Goal: Task Accomplishment & Management: Manage account settings

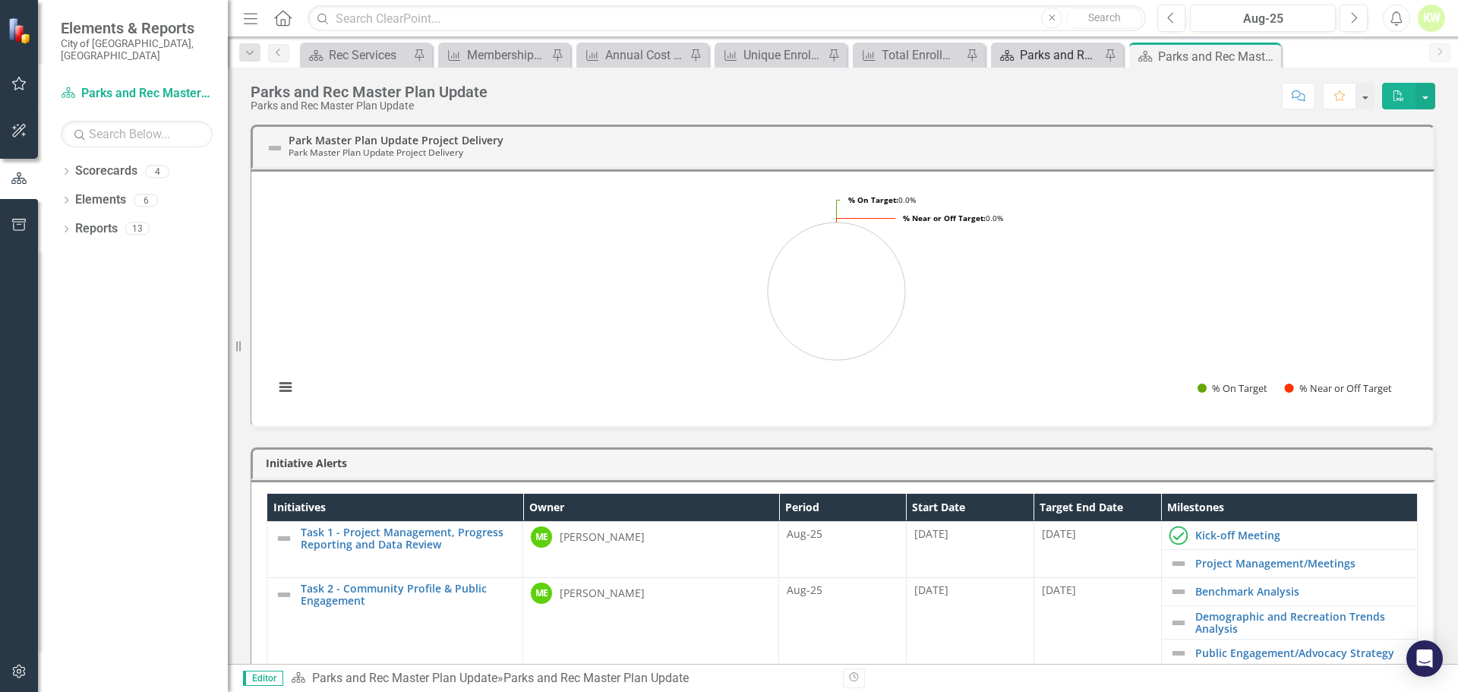
click at [1038, 59] on div "Parks and Rec Master Plan Update" at bounding box center [1060, 55] width 81 height 19
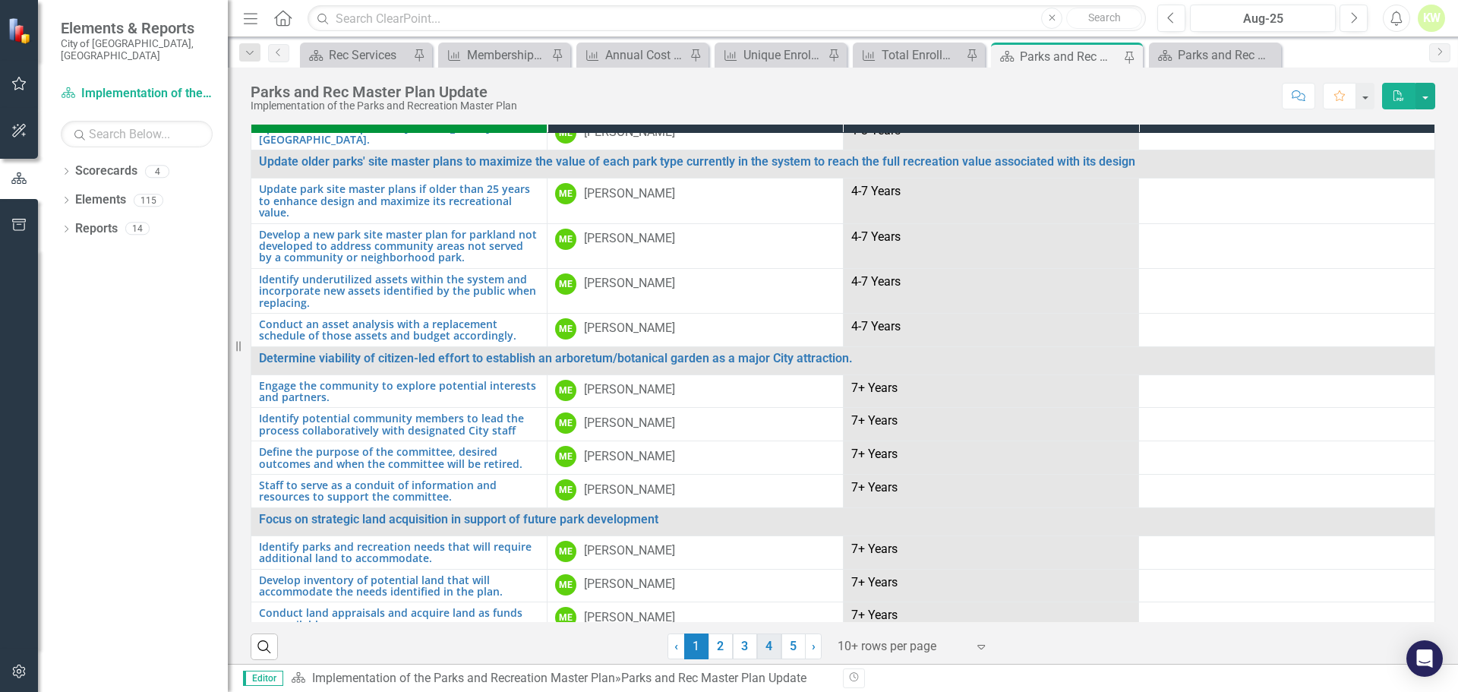
scroll to position [33, 0]
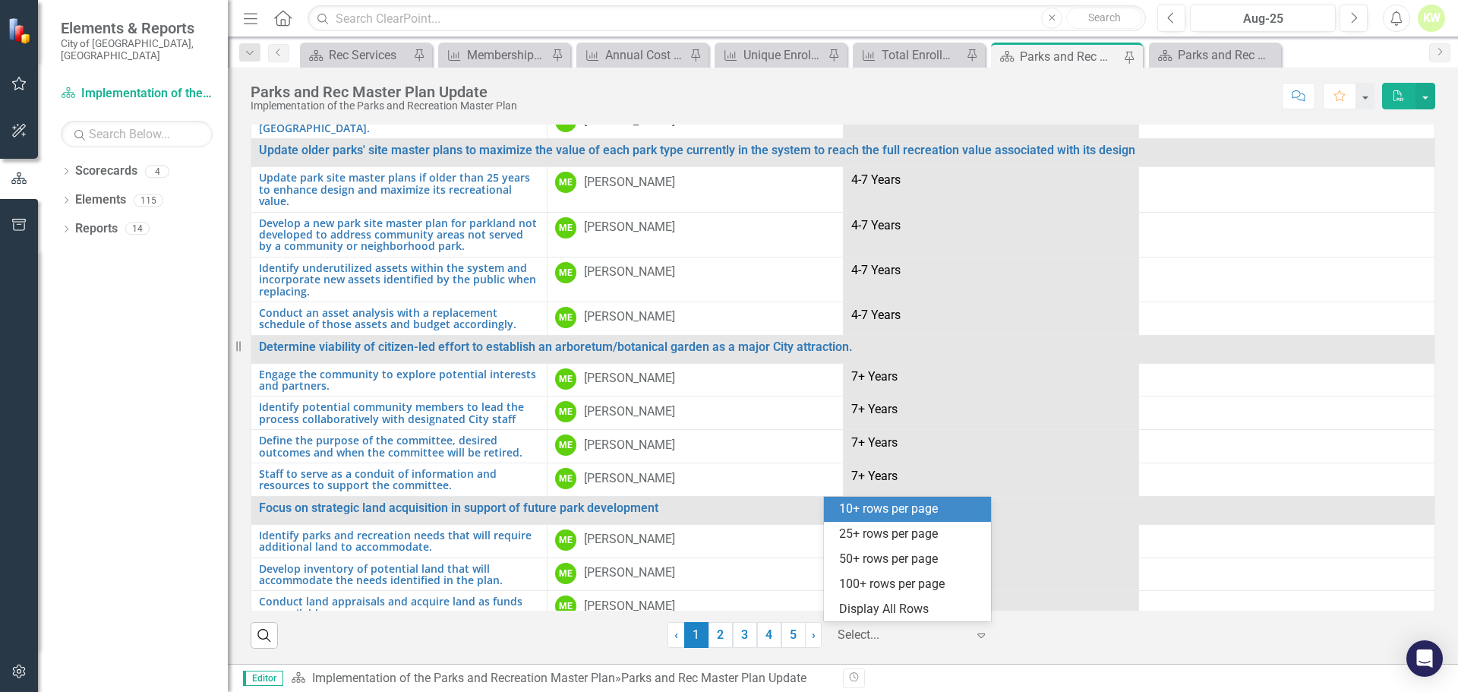
click at [881, 636] on div at bounding box center [902, 635] width 129 height 21
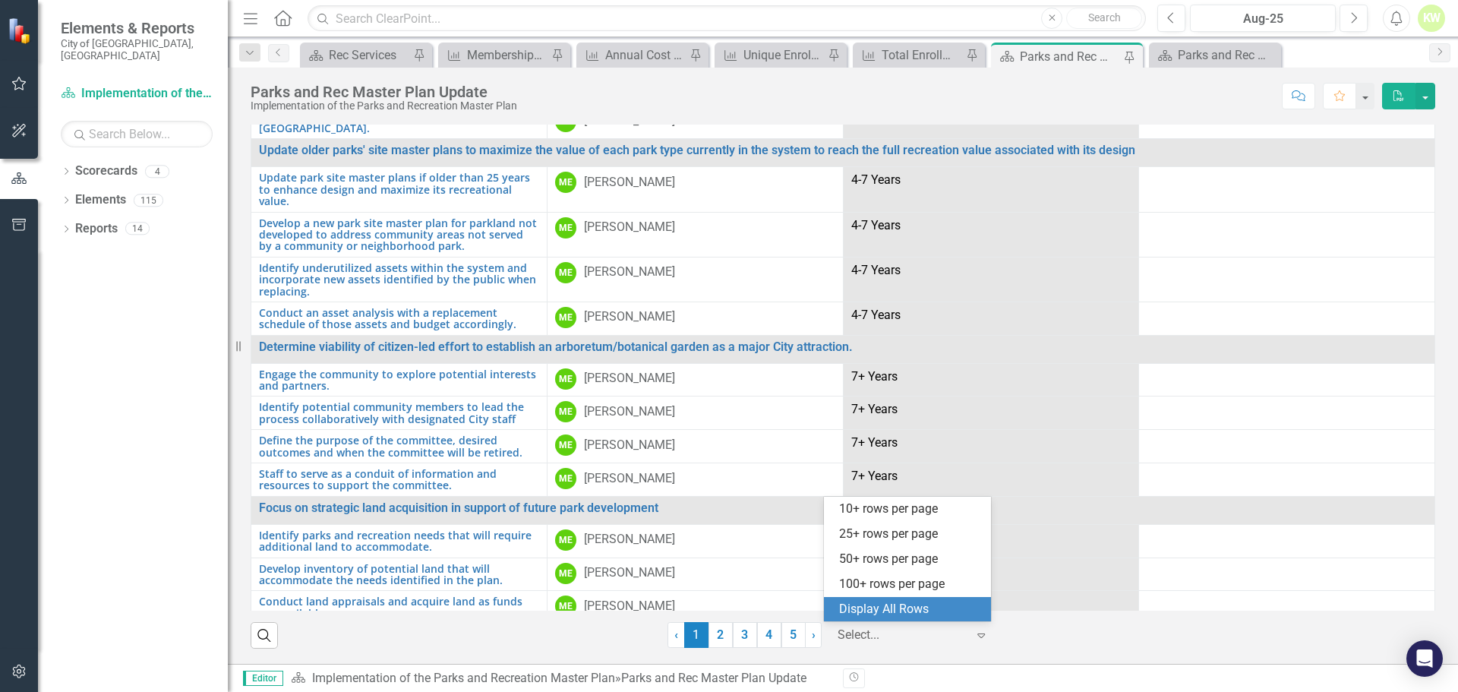
click at [883, 609] on div "Display All Rows" at bounding box center [910, 609] width 143 height 17
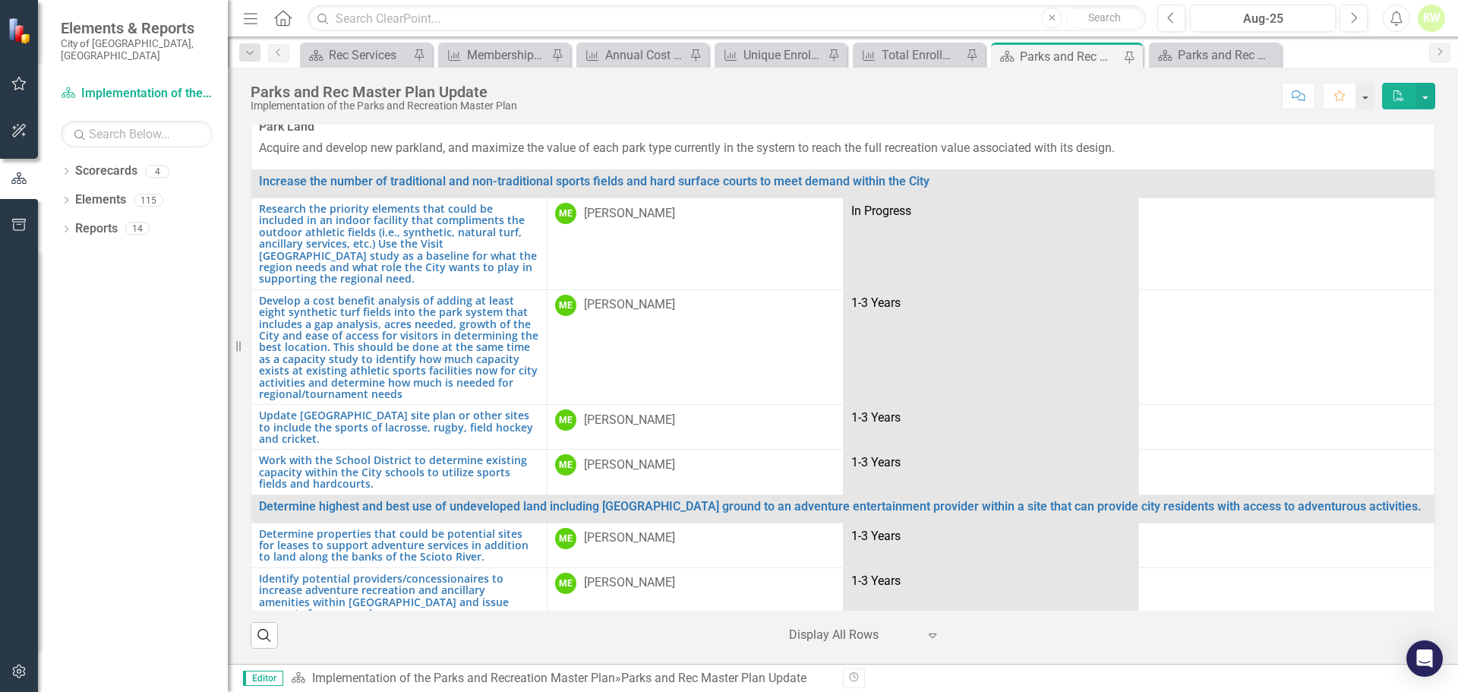
scroll to position [0, 0]
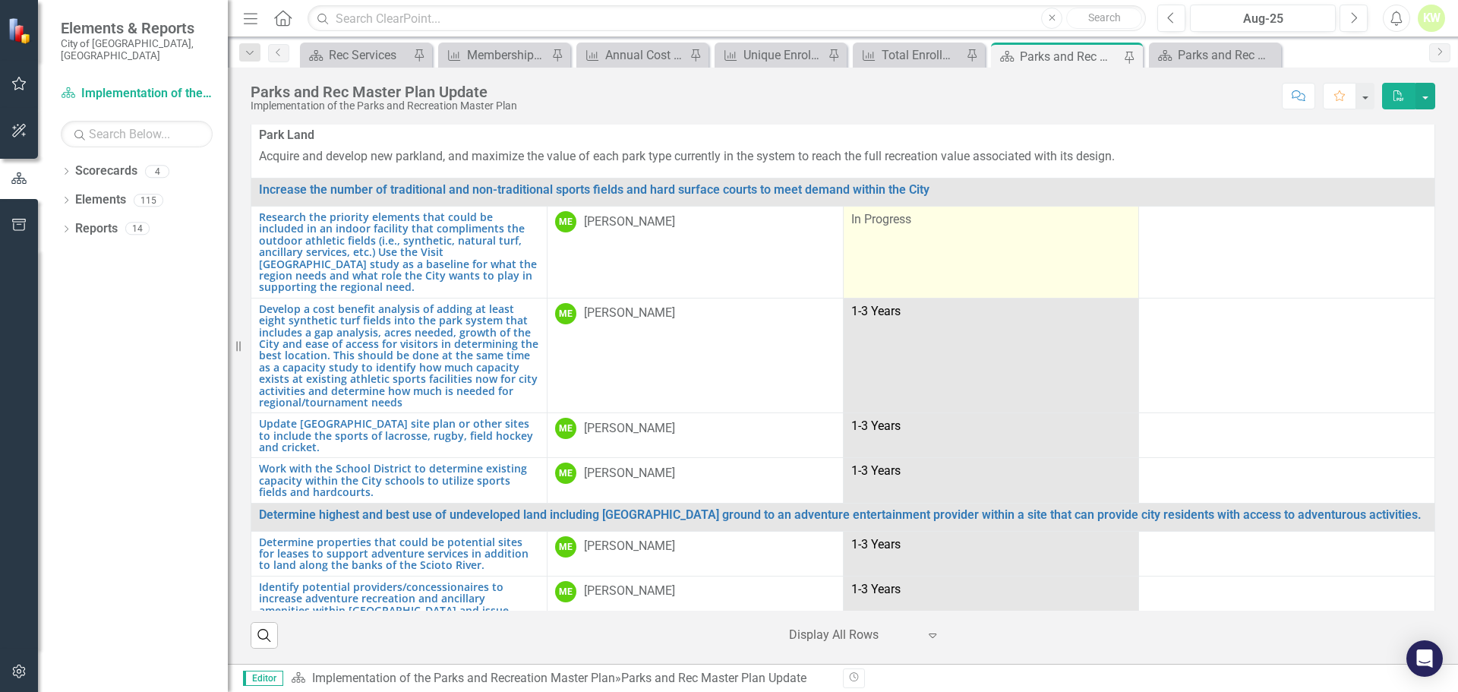
click at [1034, 236] on td "In Progress" at bounding box center [991, 253] width 296 height 92
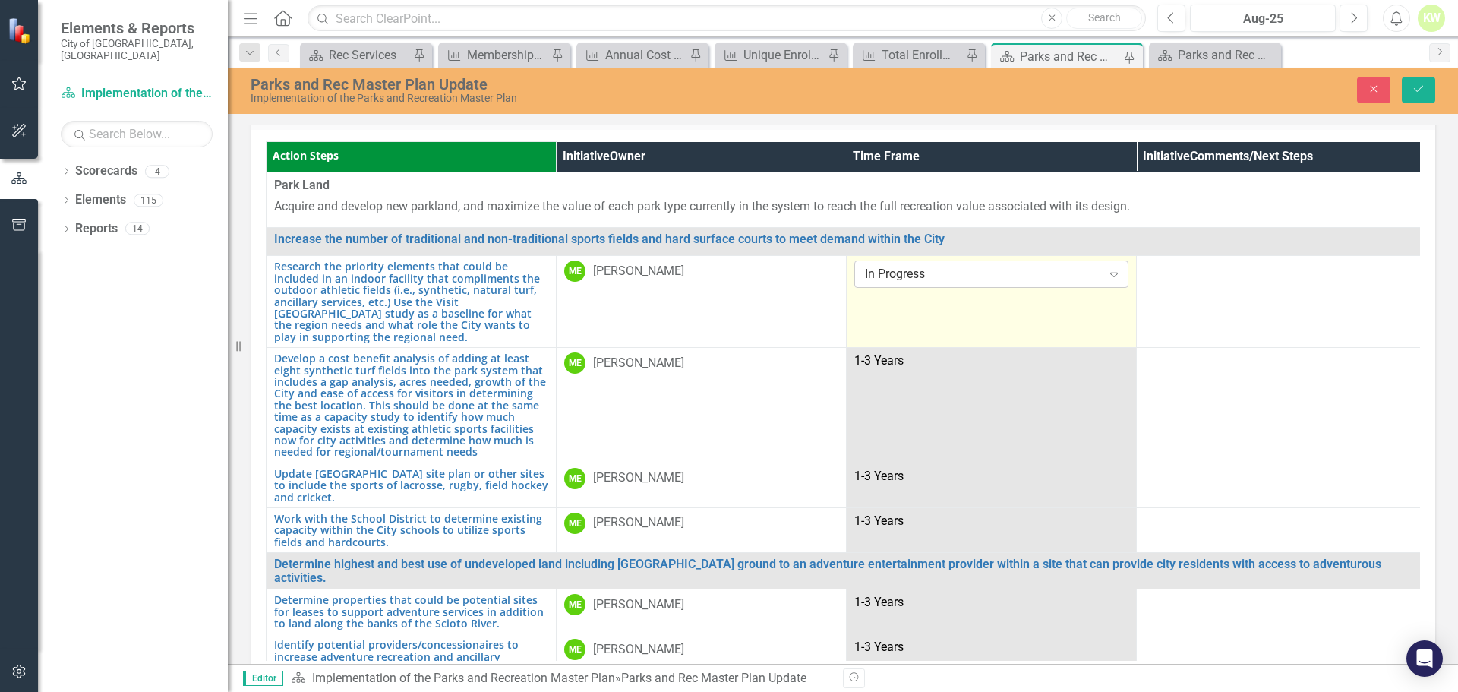
click at [1098, 273] on div "In Progress" at bounding box center [983, 274] width 237 height 17
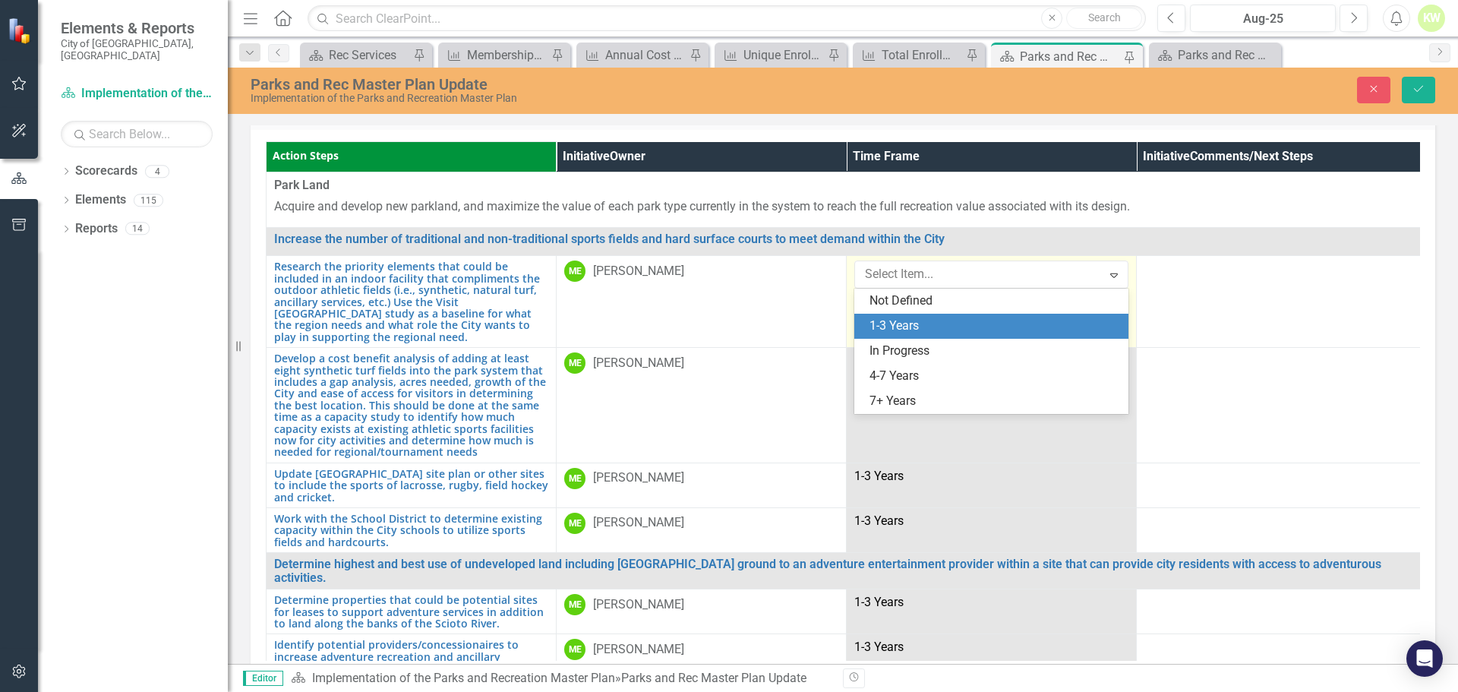
click at [1009, 321] on div "1-3 Years" at bounding box center [995, 325] width 250 height 17
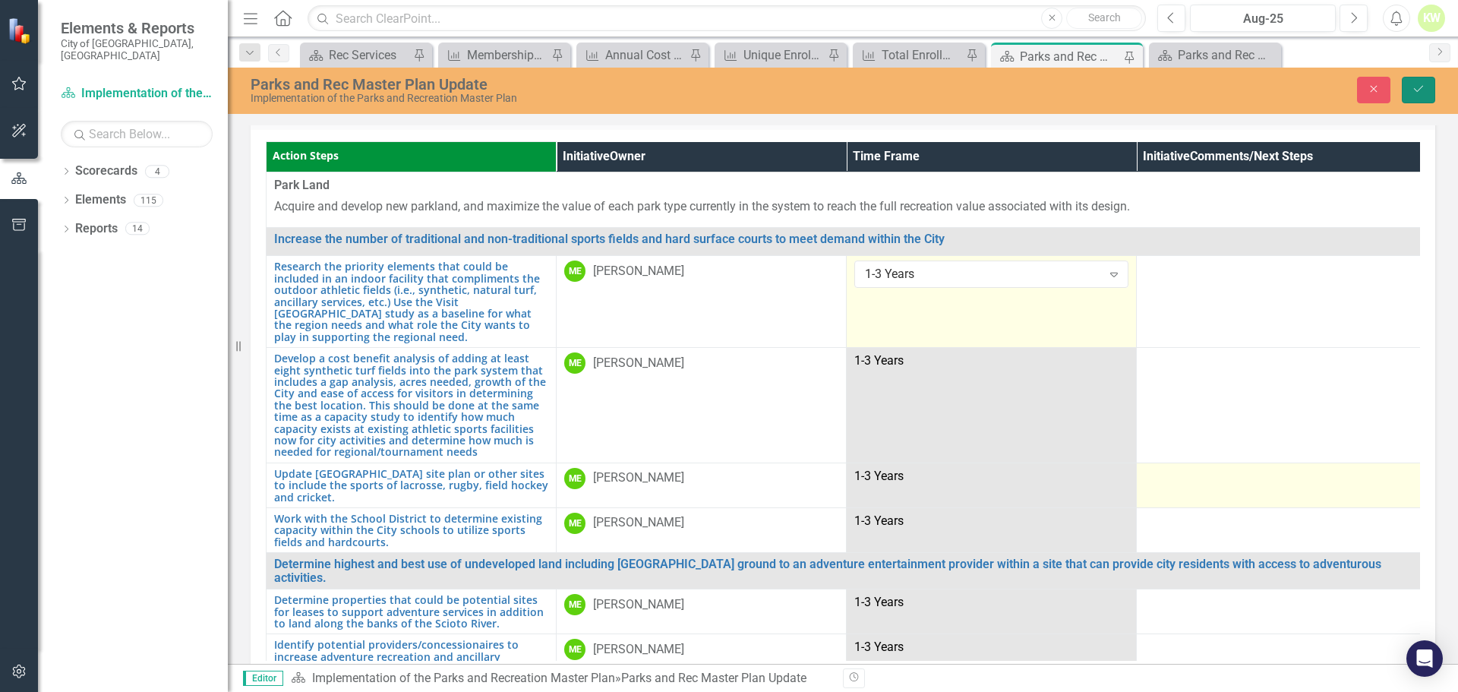
drag, startPoint x: 1420, startPoint y: 84, endPoint x: 1254, endPoint y: 478, distance: 427.9
click at [1421, 84] on icon "Save" at bounding box center [1419, 89] width 14 height 11
